Goal: Task Accomplishment & Management: Manage account settings

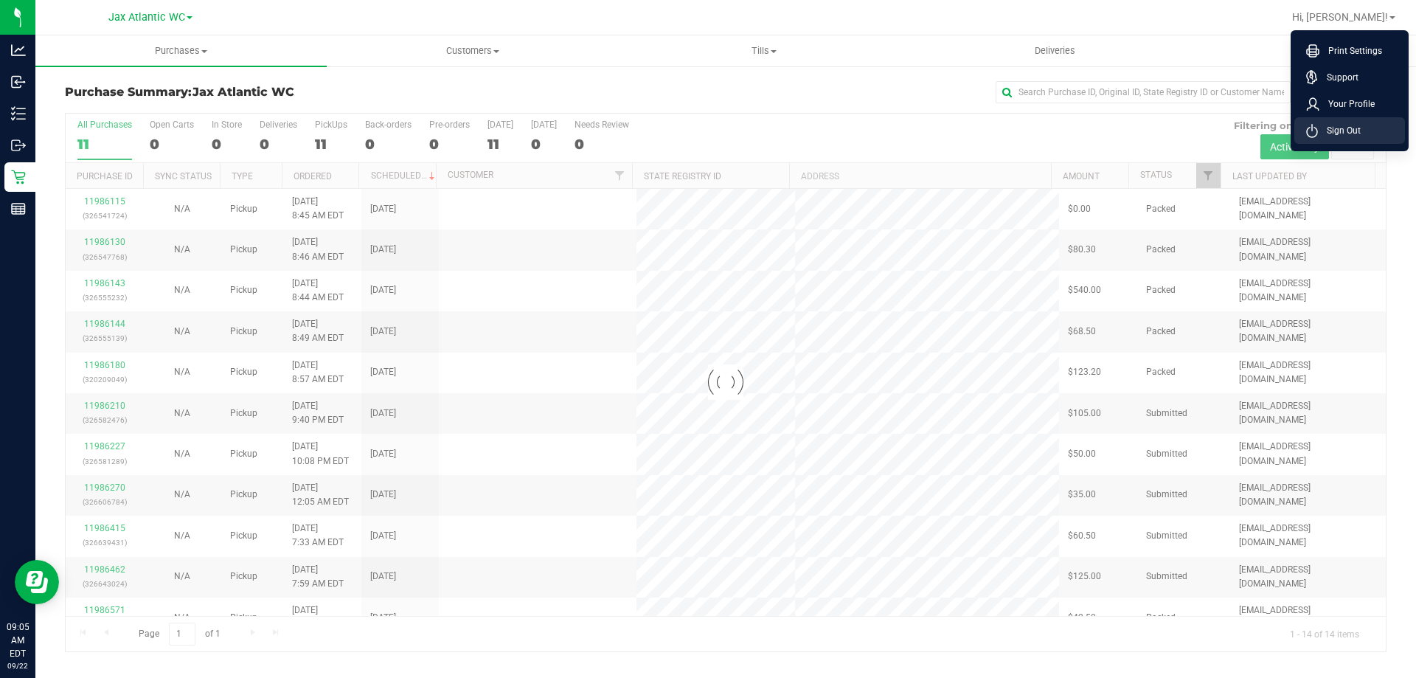
click at [1356, 142] on li "Sign Out" at bounding box center [1349, 130] width 111 height 27
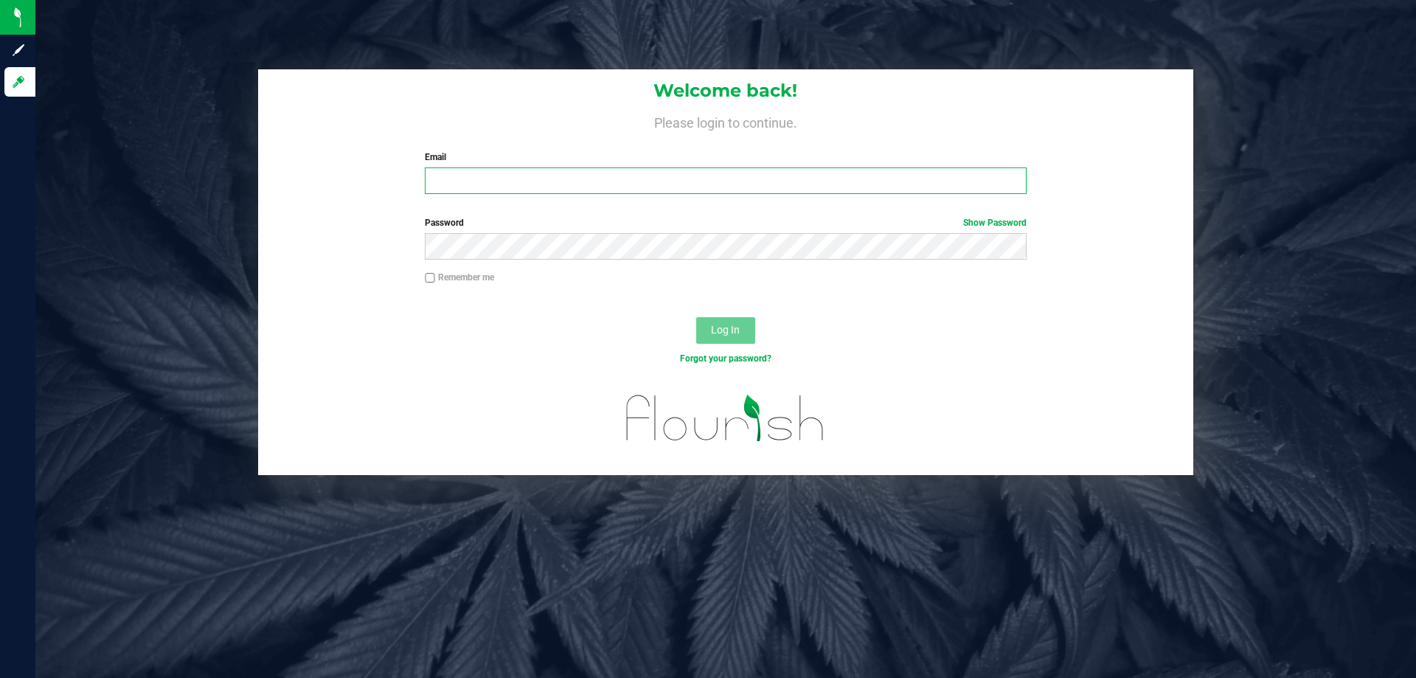
click at [468, 168] on input "Email" at bounding box center [725, 180] width 601 height 27
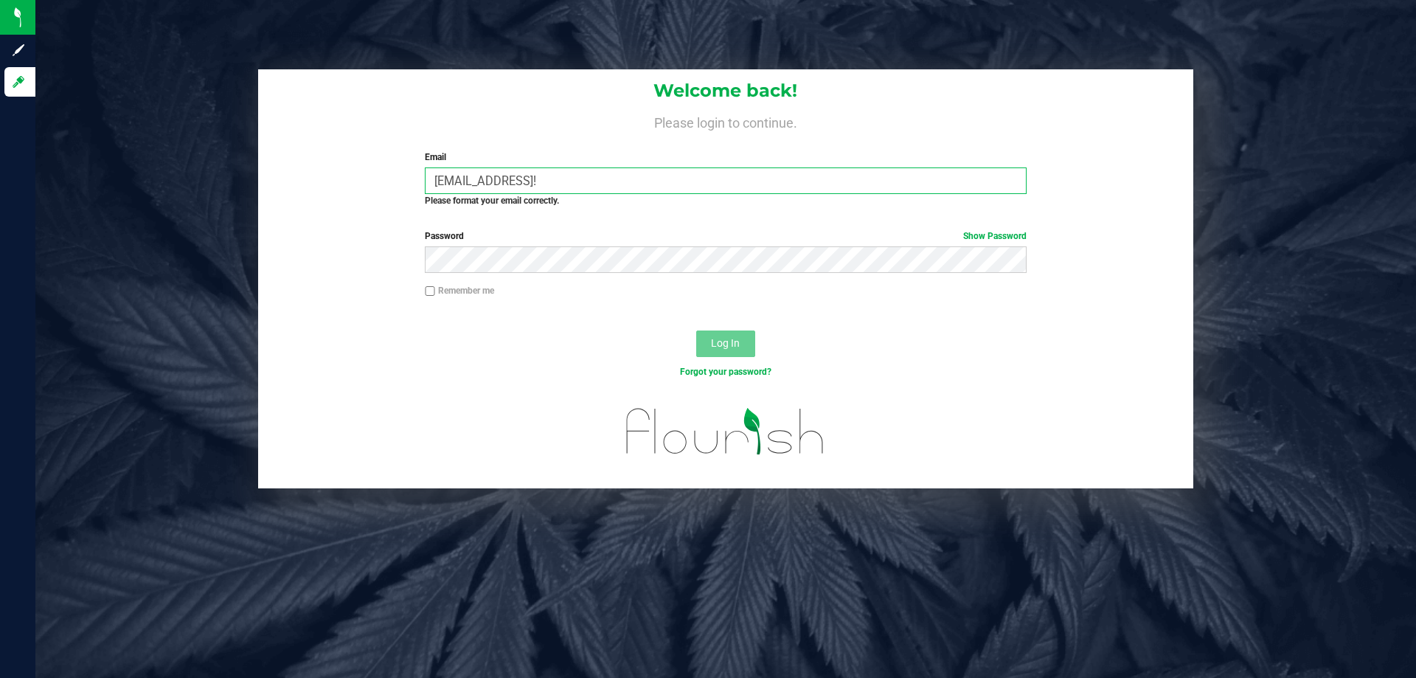
drag, startPoint x: 586, startPoint y: 186, endPoint x: 713, endPoint y: 201, distance: 127.8
click at [712, 201] on div "Email [EMAIL_ADDRESS]! Required Please format your email correctly." at bounding box center [725, 178] width 623 height 57
click at [652, 183] on input "[EMAIL_ADDRESS]!" at bounding box center [725, 180] width 601 height 27
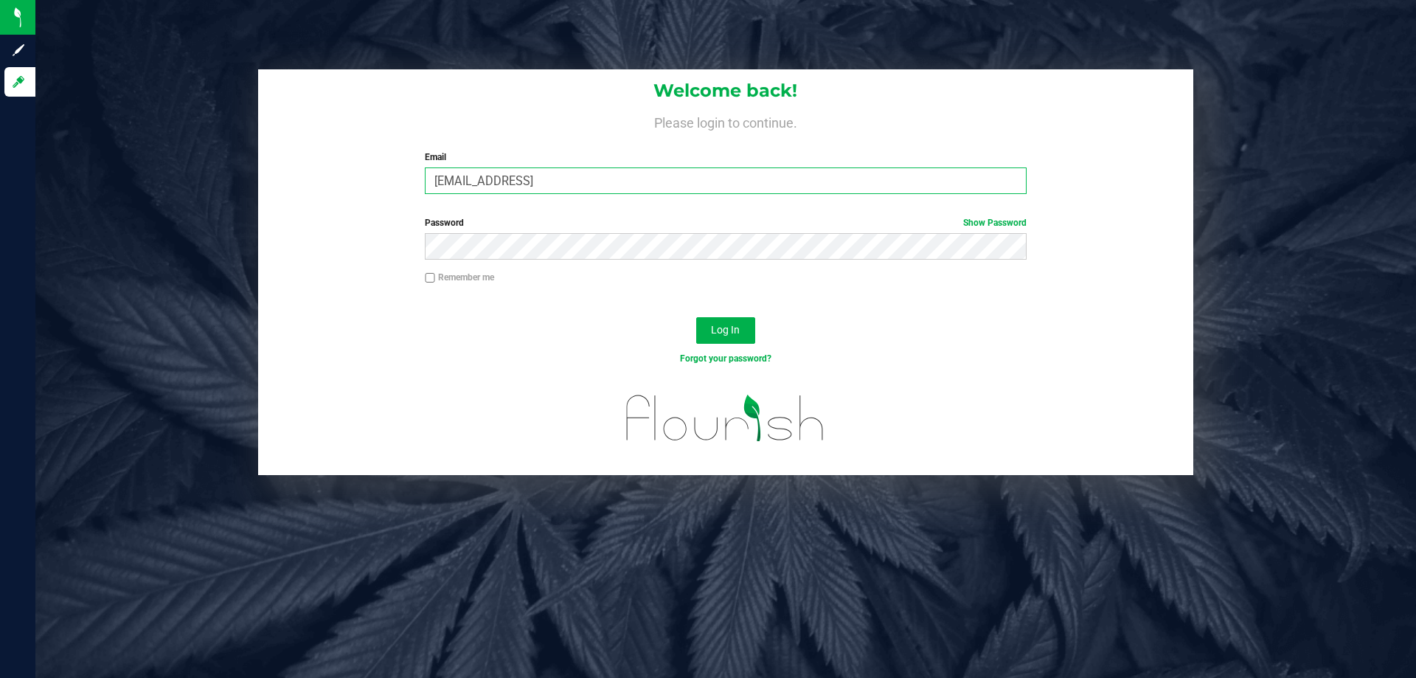
drag, startPoint x: 656, startPoint y: 186, endPoint x: 586, endPoint y: 192, distance: 70.3
click at [586, 192] on input "[EMAIL_ADDRESS]" at bounding box center [725, 180] width 601 height 27
type input "[EMAIL_ADDRESS][DOMAIN_NAME]"
click at [696, 317] on button "Log In" at bounding box center [725, 330] width 59 height 27
